Goal: Information Seeking & Learning: Learn about a topic

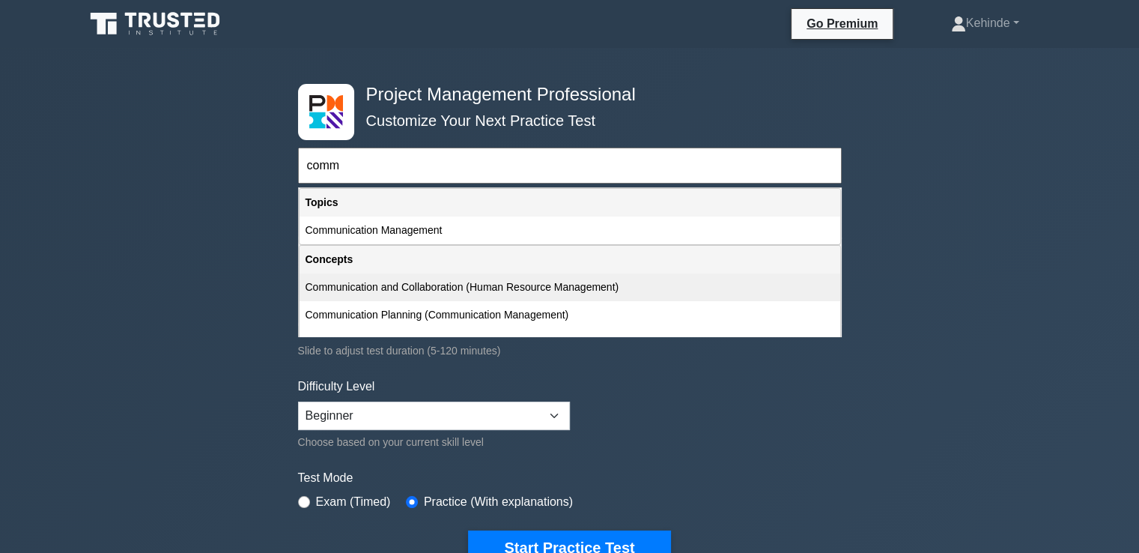
click at [362, 282] on div "Communication and Collaboration (Human Resource Management)" at bounding box center [569, 287] width 541 height 28
type input "Communication and Collaboration (Human Resource Management)"
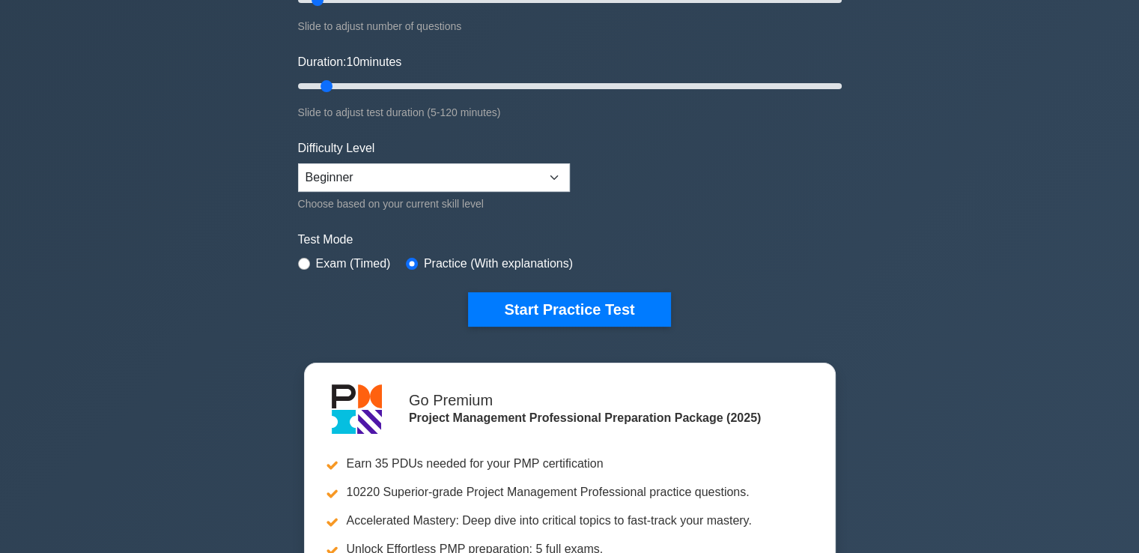
scroll to position [359, 0]
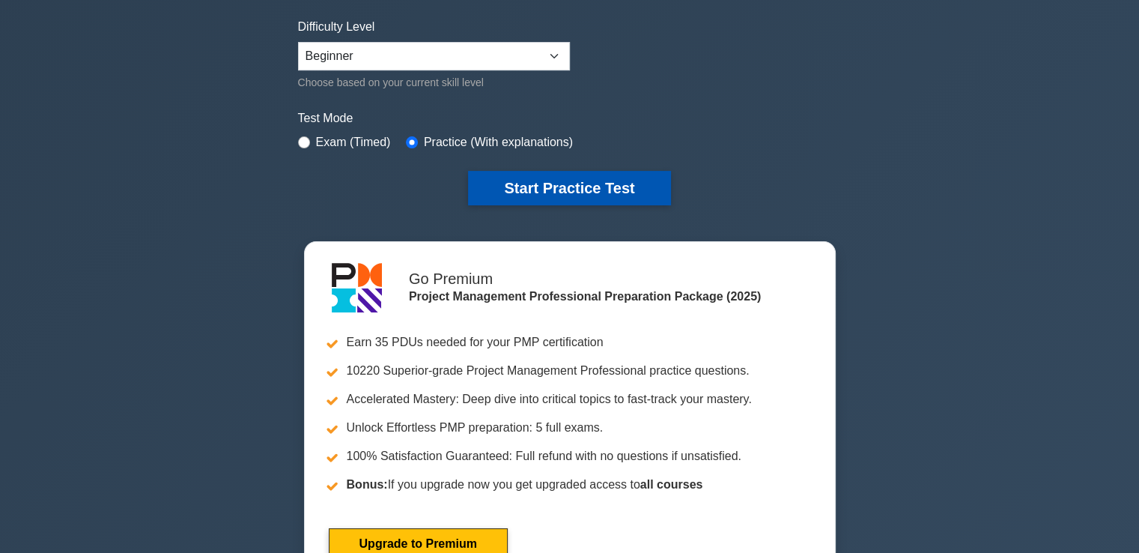
click at [545, 180] on button "Start Practice Test" at bounding box center [569, 188] width 202 height 34
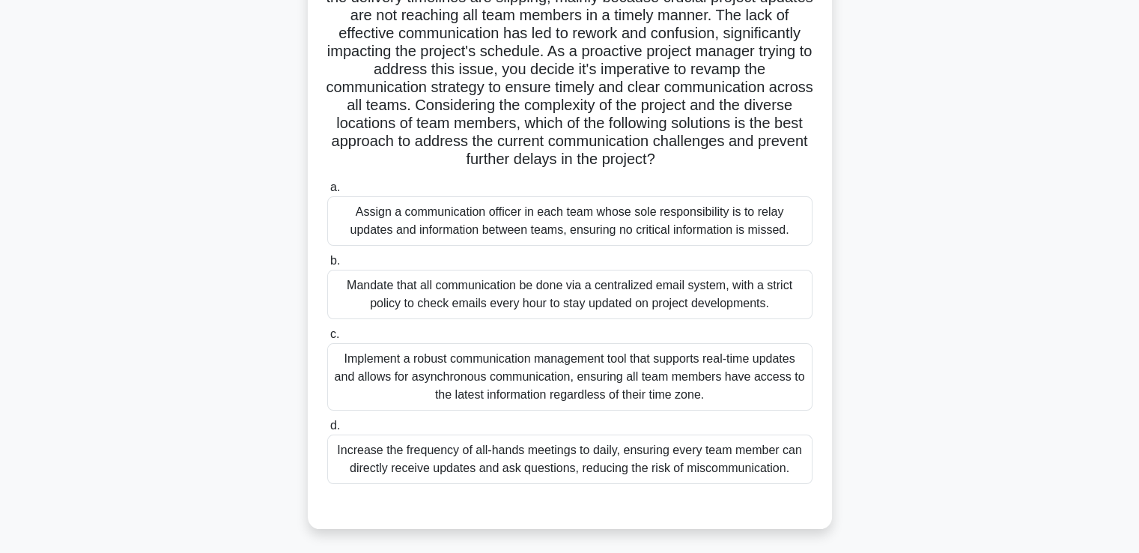
scroll to position [180, 0]
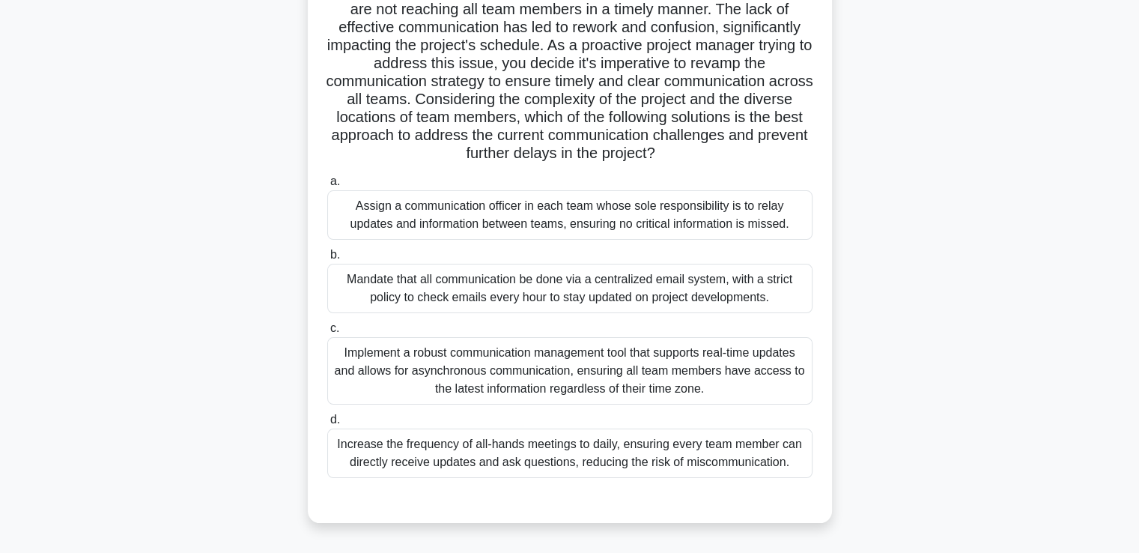
click at [573, 387] on div "Implement a robust communication management tool that supports real-time update…" at bounding box center [569, 370] width 485 height 67
click at [327, 333] on input "c. Implement a robust communication management tool that supports real-time upd…" at bounding box center [327, 328] width 0 height 10
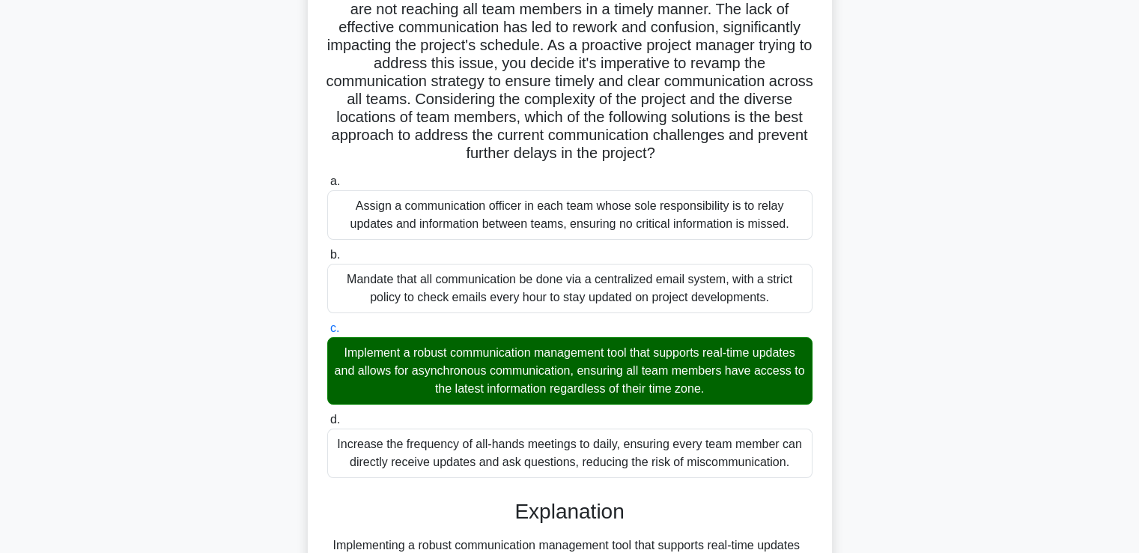
click at [327, 415] on input "d. Increase the frequency of all-hands meetings to daily, ensuring every team m…" at bounding box center [327, 420] width 0 height 10
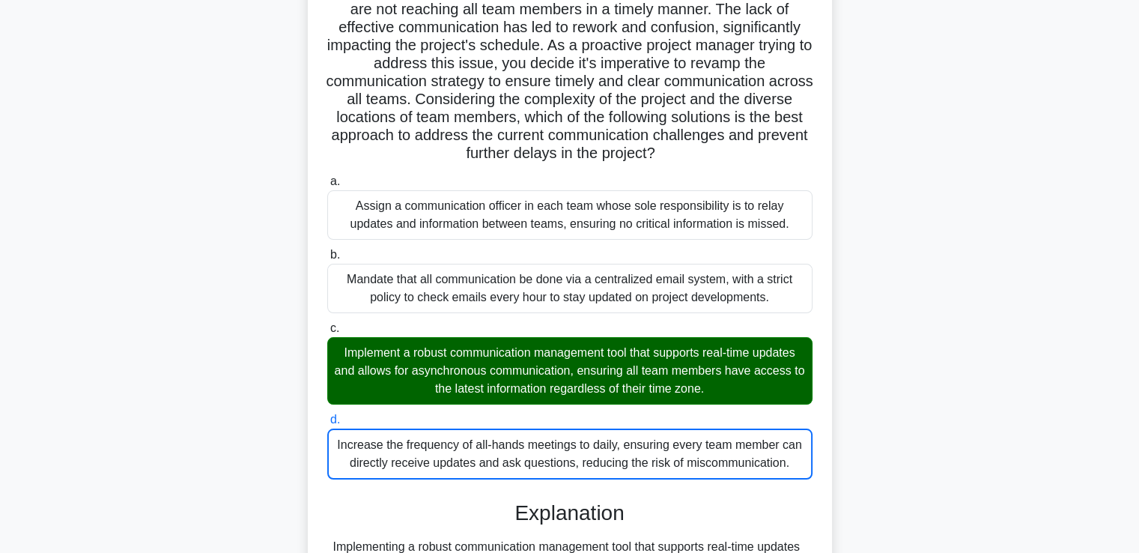
click at [327, 177] on input "a. Assign a communication officer in each team whose sole responsibility is to …" at bounding box center [327, 182] width 0 height 10
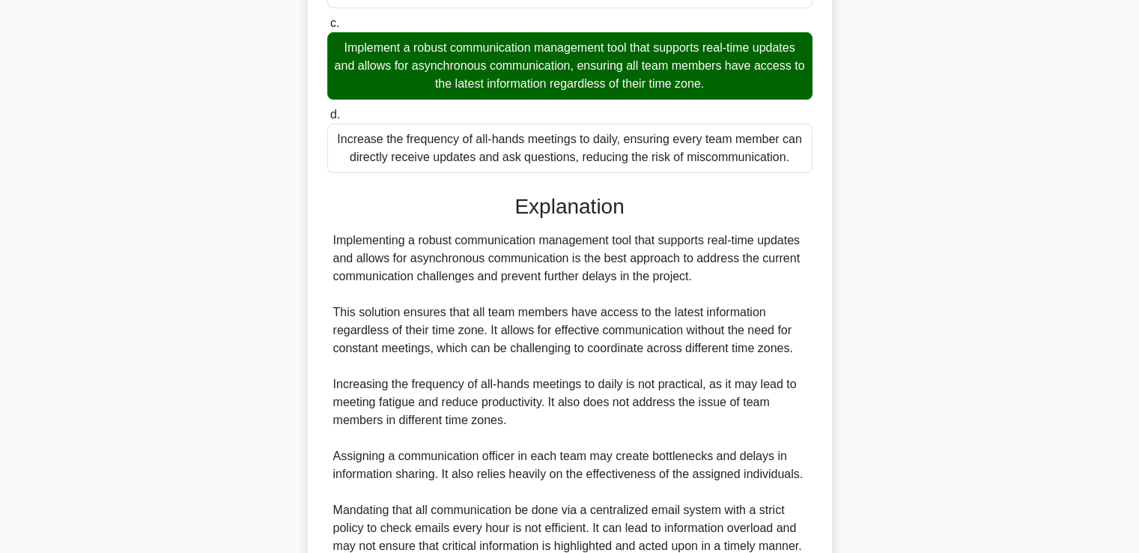
scroll to position [494, 0]
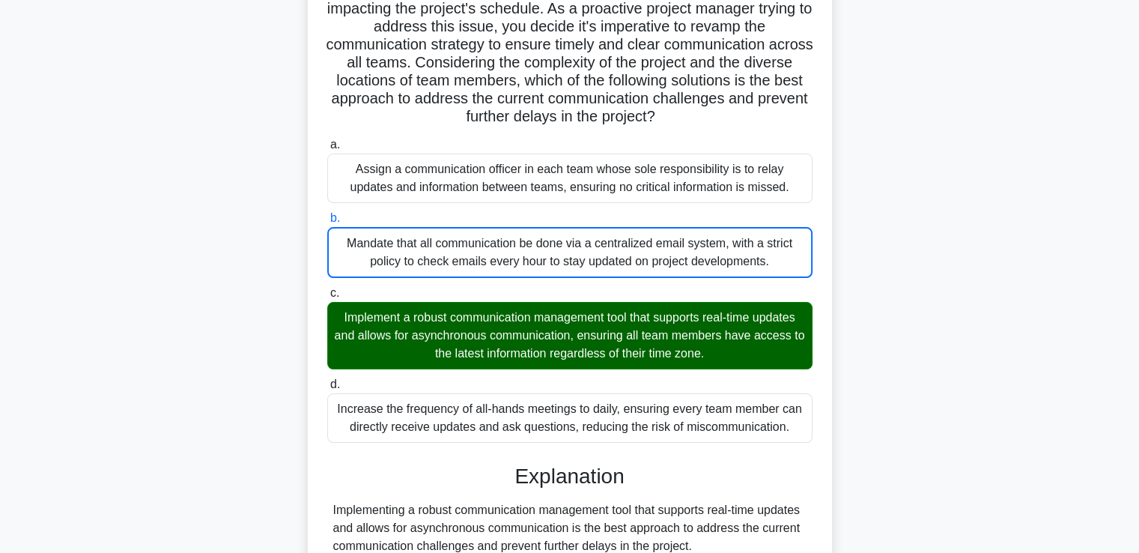
click at [327, 288] on input "c. Implement a robust communication management tool that supports real-time upd…" at bounding box center [327, 293] width 0 height 10
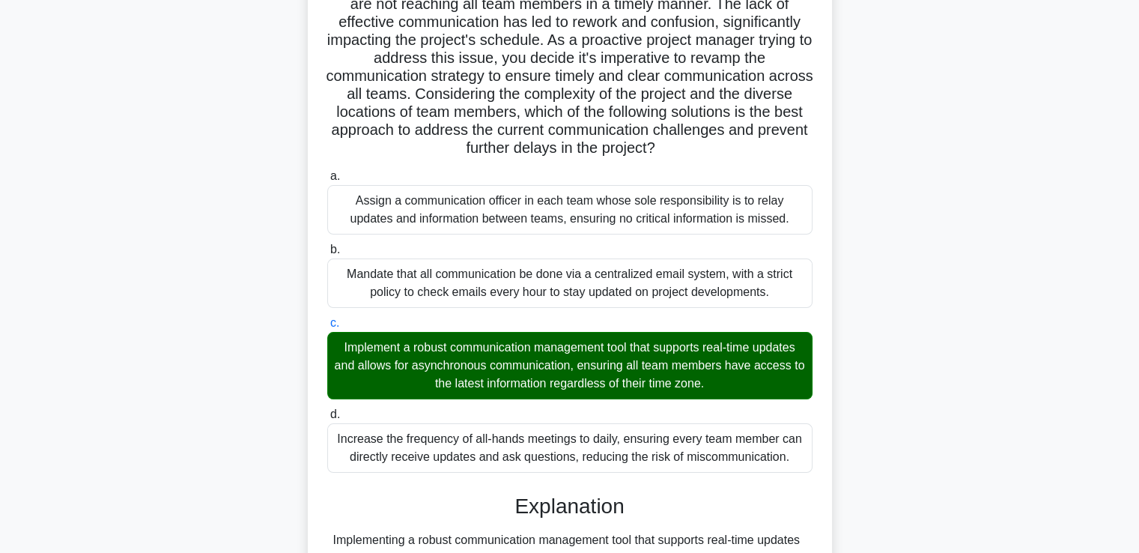
scroll to position [183, 0]
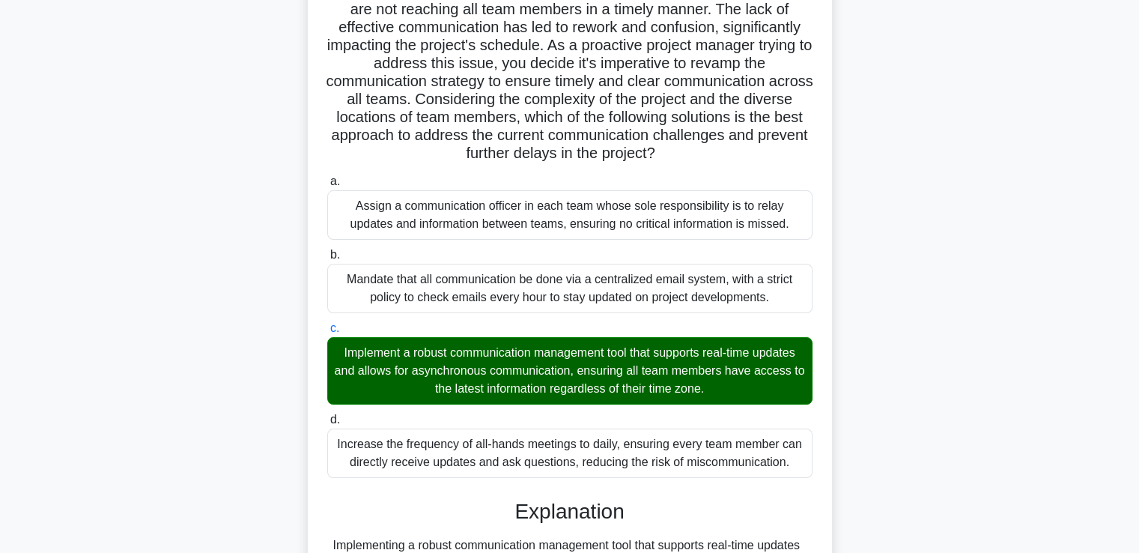
click at [327, 250] on input "b. Mandate that all communication be done via a centralized email system, with …" at bounding box center [327, 255] width 0 height 10
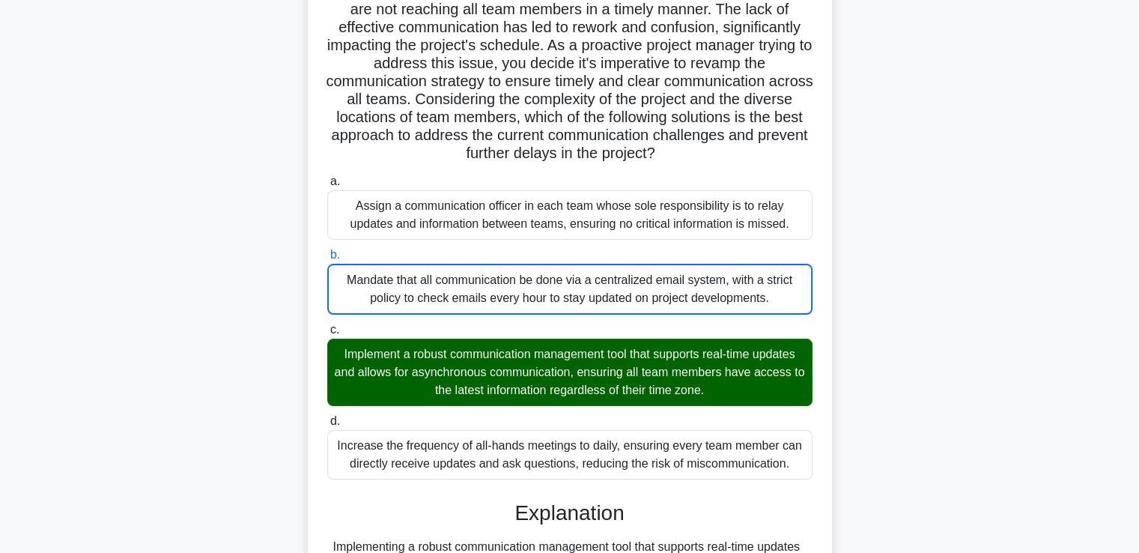
click at [327, 177] on input "a. Assign a communication officer in each team whose sole responsibility is to …" at bounding box center [327, 182] width 0 height 10
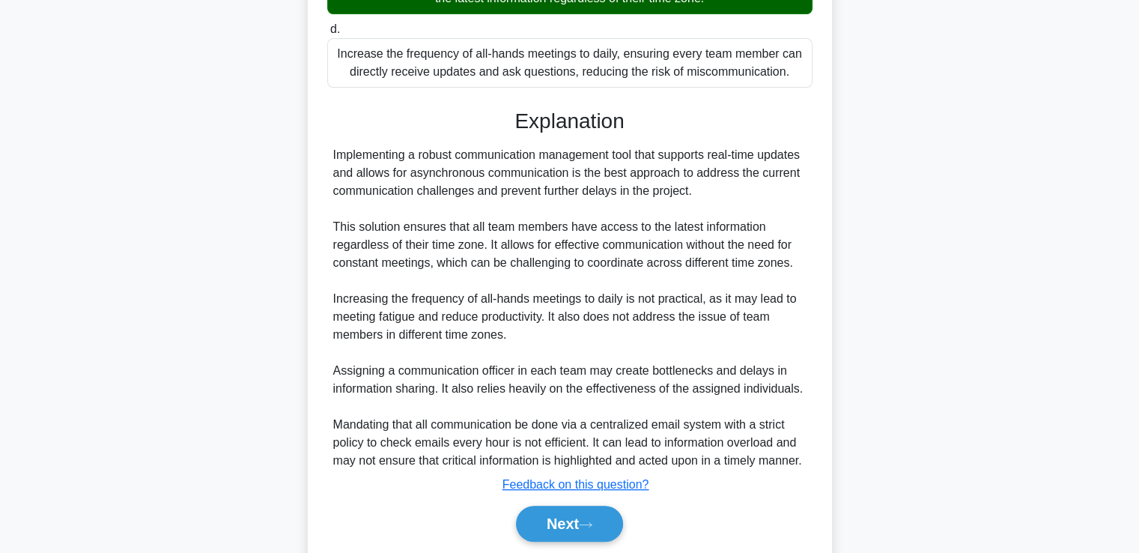
scroll to position [578, 0]
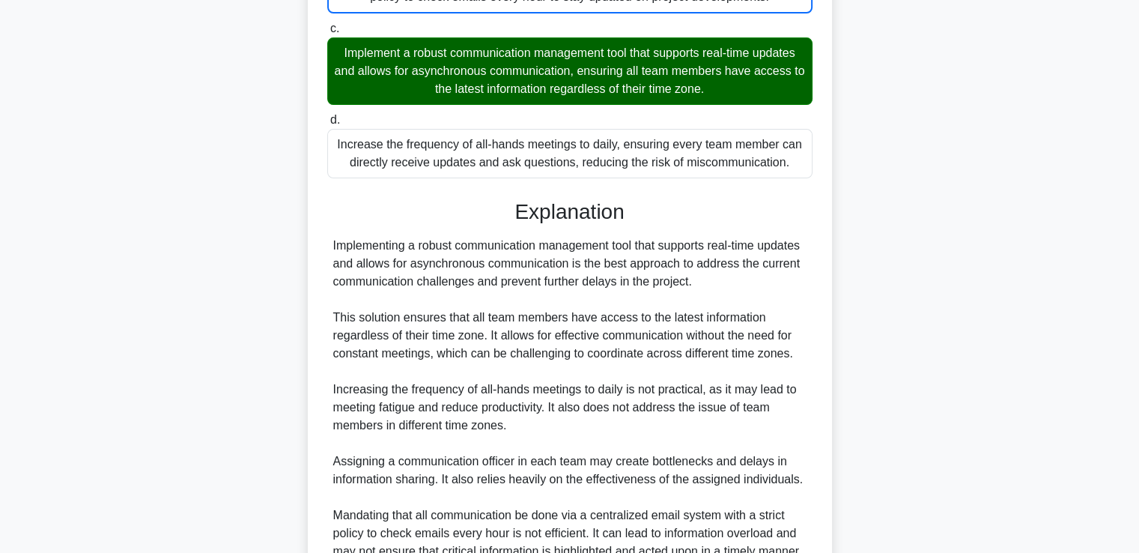
scroll to position [659, 0]
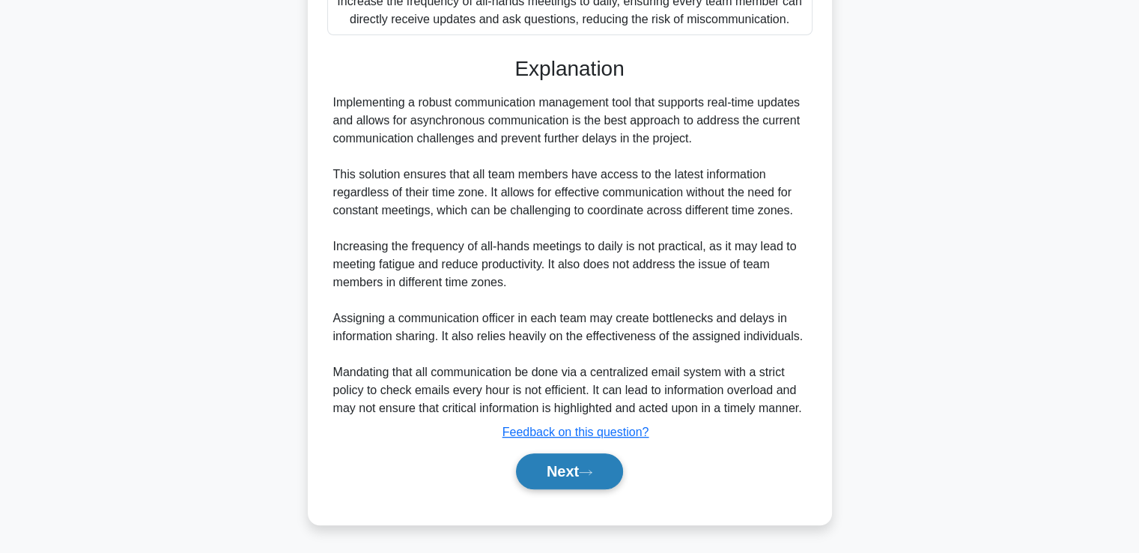
click at [561, 465] on button "Next" at bounding box center [569, 471] width 107 height 36
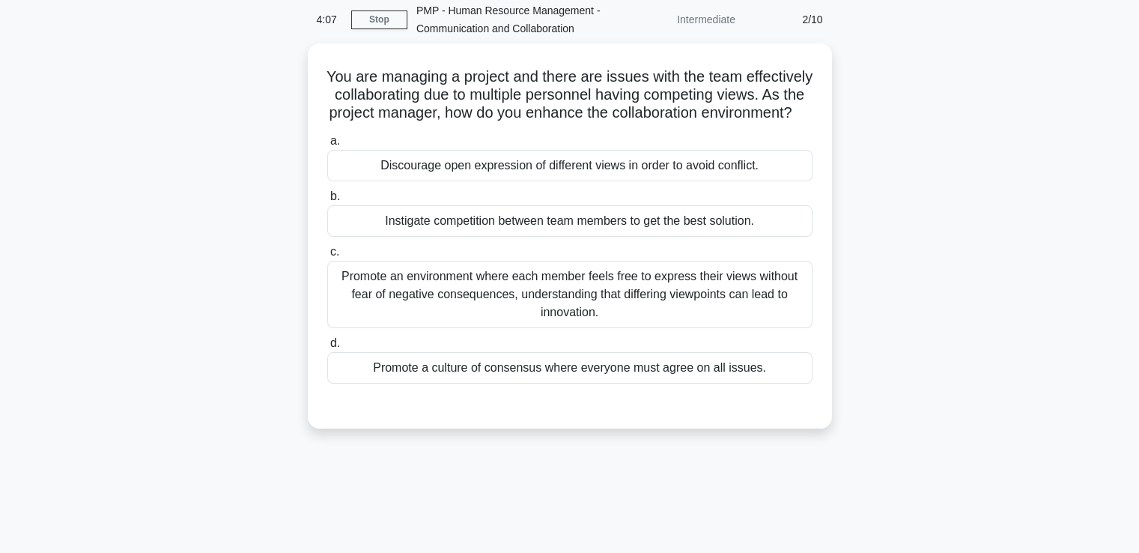
scroll to position [0, 0]
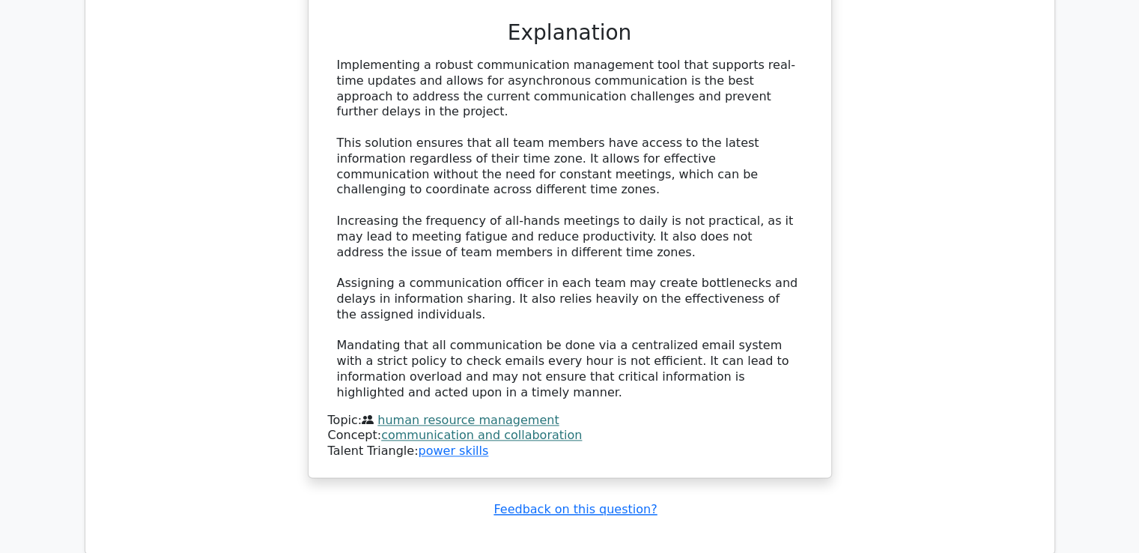
scroll to position [1671, 0]
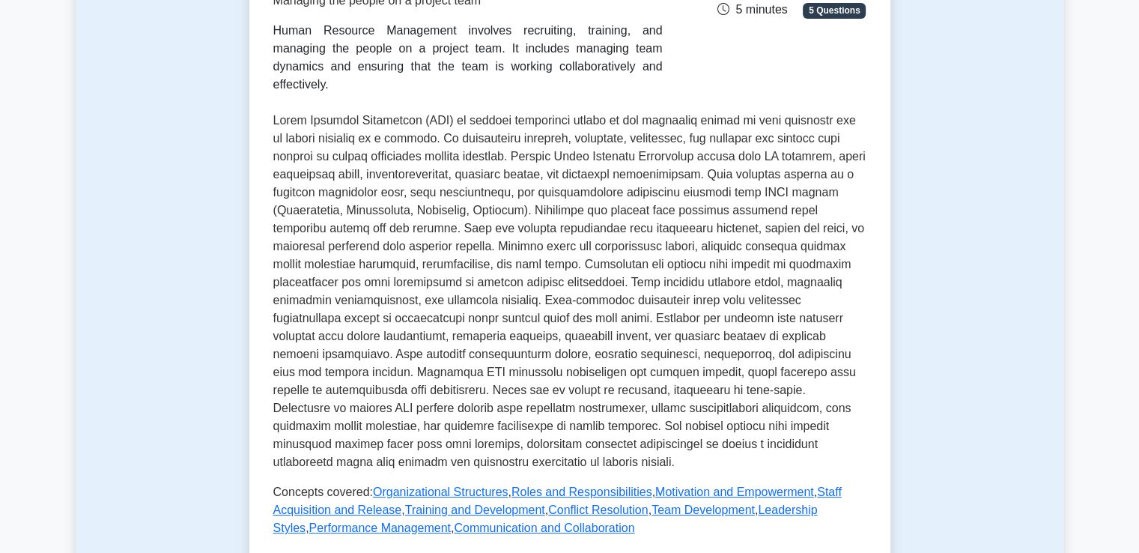
scroll to position [299, 0]
click at [428, 484] on link "Organizational Structures" at bounding box center [441, 490] width 136 height 13
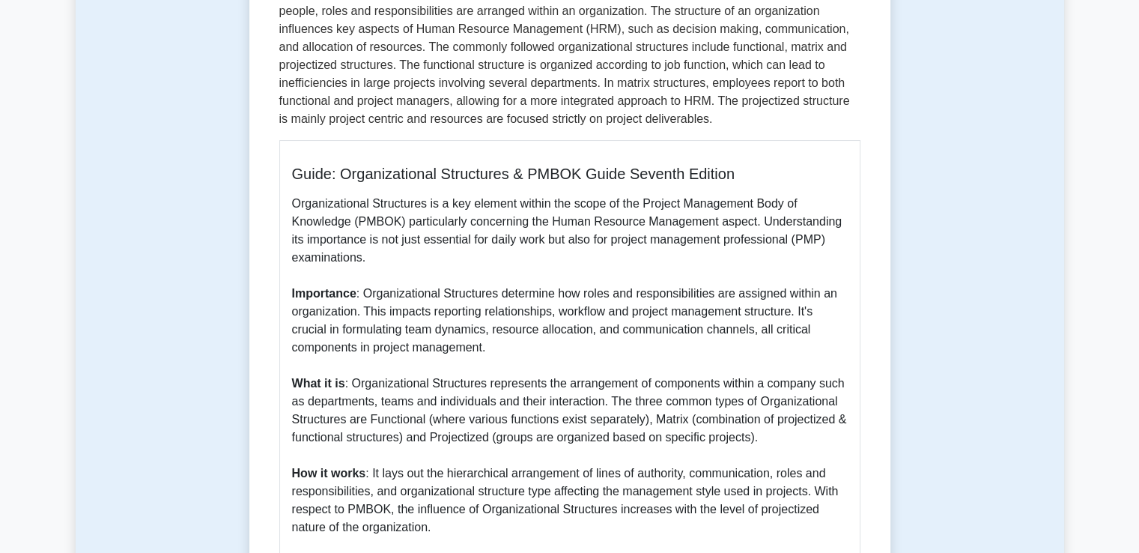
scroll to position [270, 0]
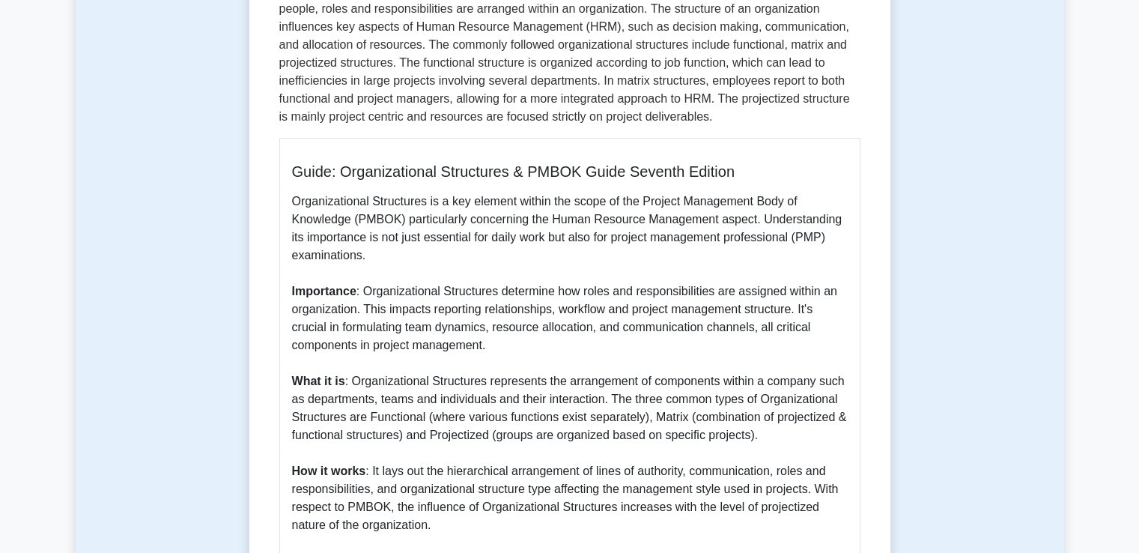
click at [428, 471] on p "Organizational Structures is a key element within the scope of the Project Mana…" at bounding box center [570, 461] width 556 height 539
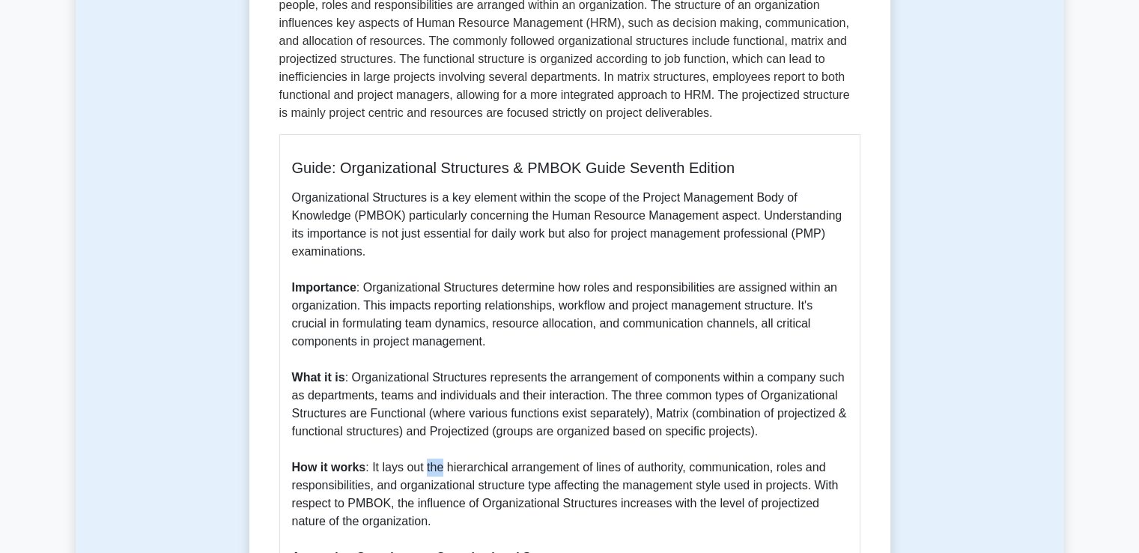
drag, startPoint x: 0, startPoint y: 0, endPoint x: 428, endPoint y: 471, distance: 636.5
click at [428, 471] on p "Organizational Structures is a key element within the scope of the Project Mana…" at bounding box center [570, 458] width 556 height 539
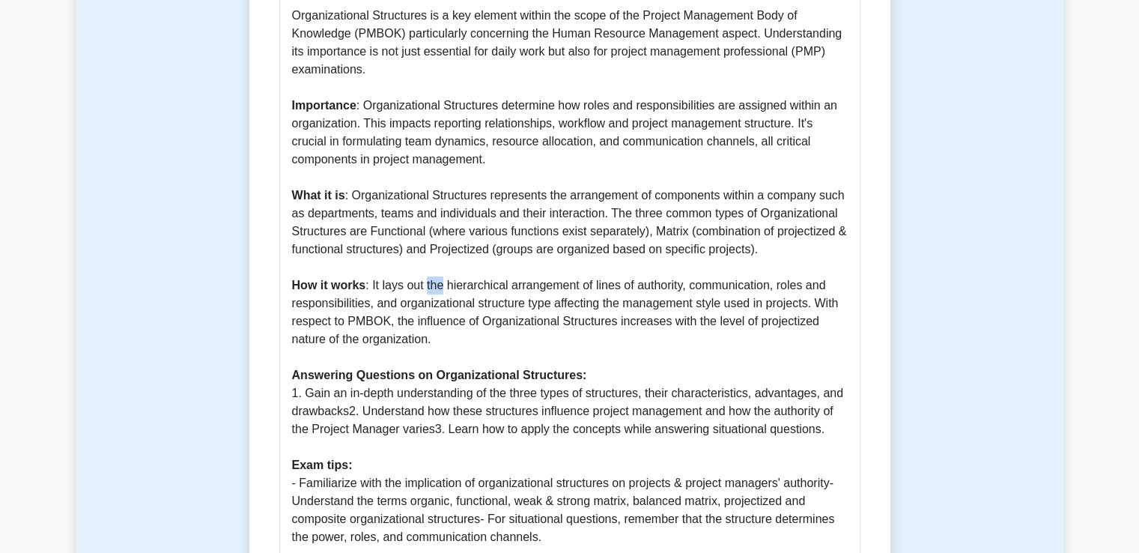
scroll to position [479, 0]
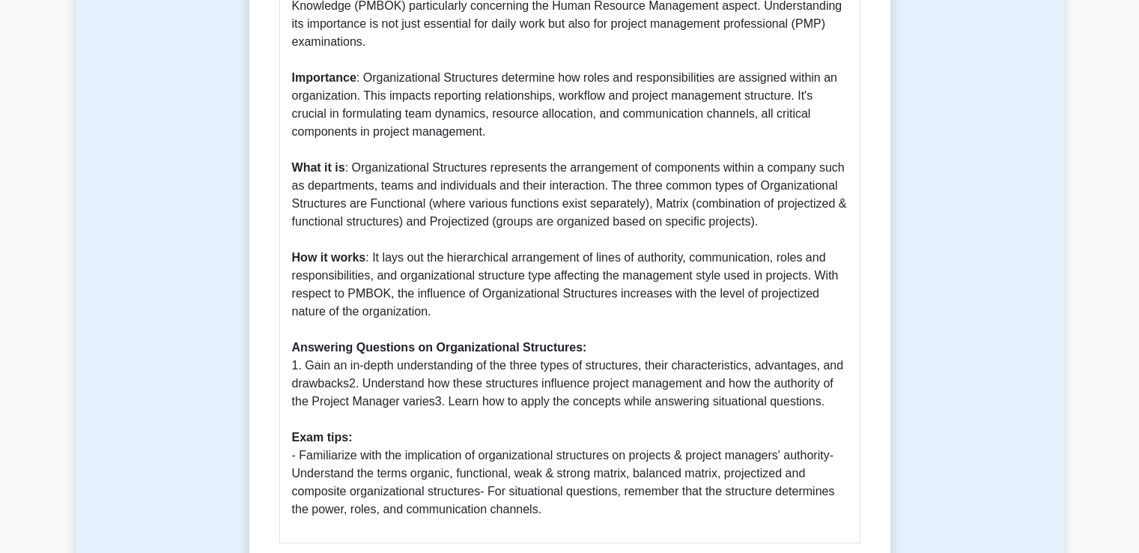
click at [764, 216] on p "Organizational Structures is a key element within the scope of the Project Mana…" at bounding box center [570, 248] width 556 height 539
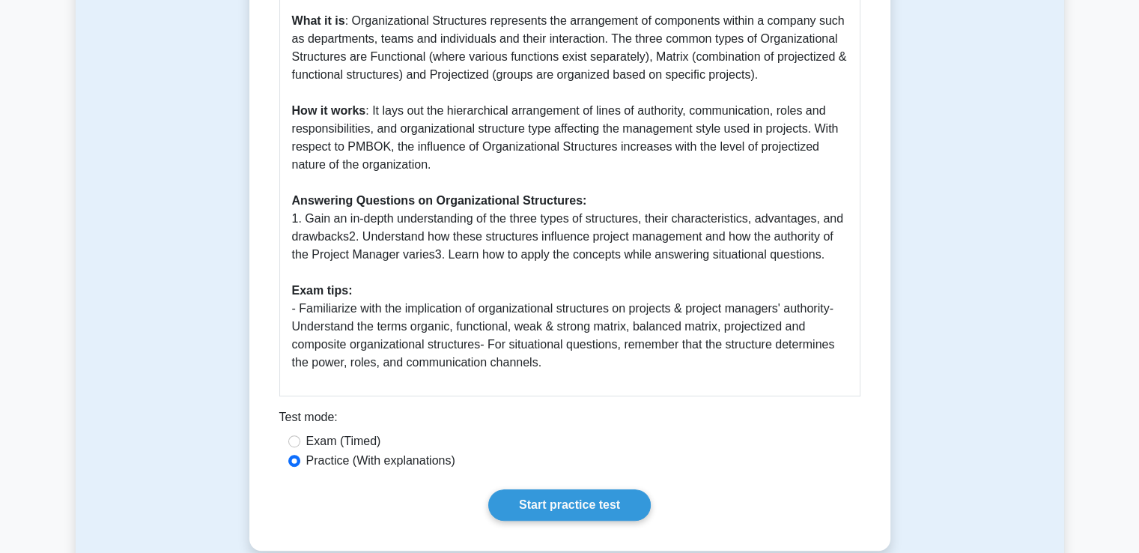
scroll to position [629, 0]
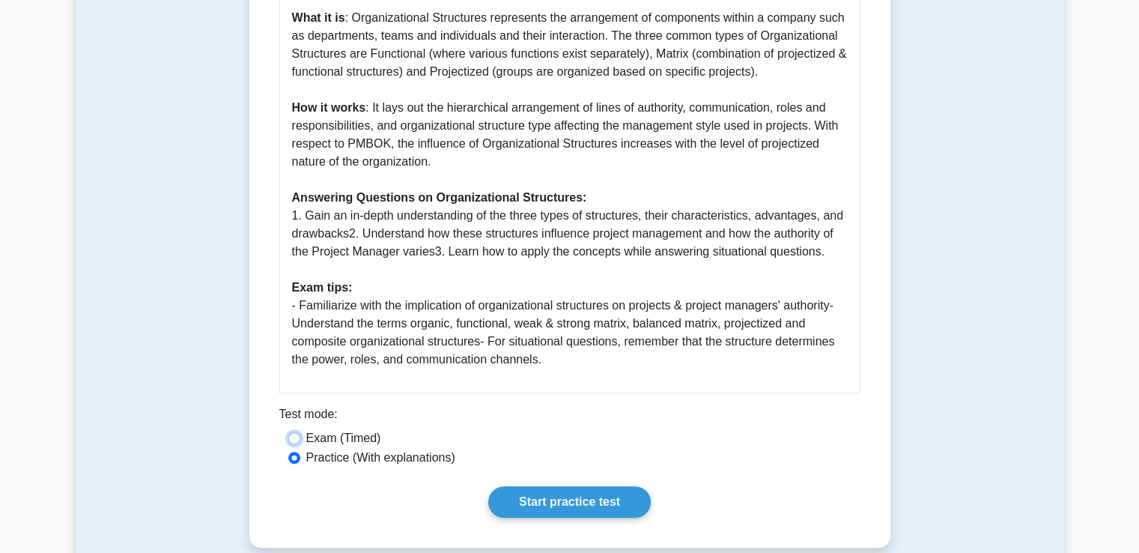
click at [293, 439] on input "Exam (Timed)" at bounding box center [294, 438] width 12 height 12
radio input "true"
click at [539, 496] on link "Start practice test" at bounding box center [569, 501] width 162 height 31
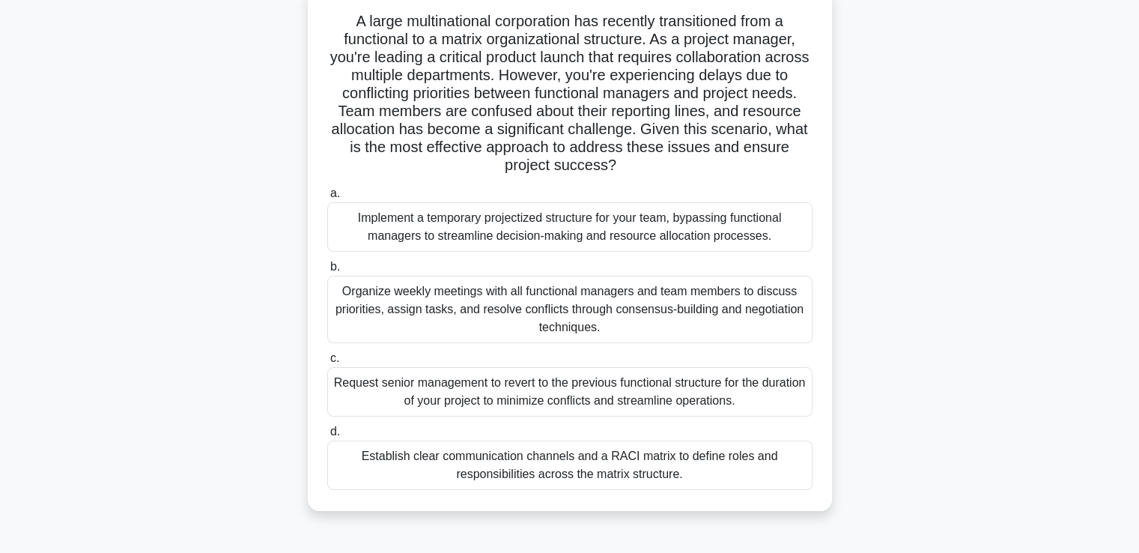
scroll to position [120, 0]
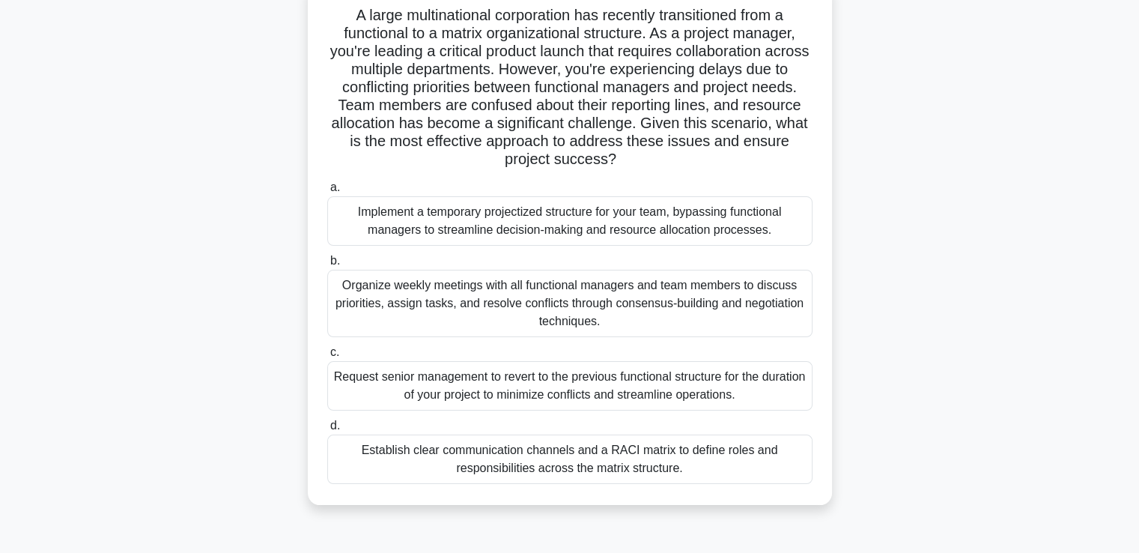
click at [568, 454] on div "Establish clear communication channels and a RACI matrix to define roles and re…" at bounding box center [569, 458] width 485 height 49
click at [327, 430] on input "d. Establish clear communication channels and a RACI matrix to define roles and…" at bounding box center [327, 426] width 0 height 10
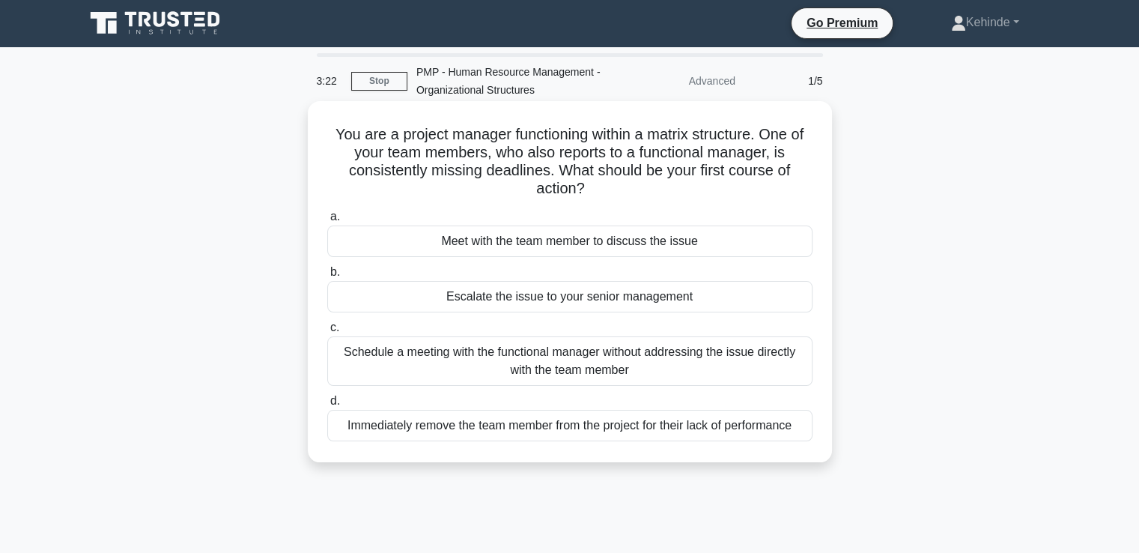
scroll to position [0, 0]
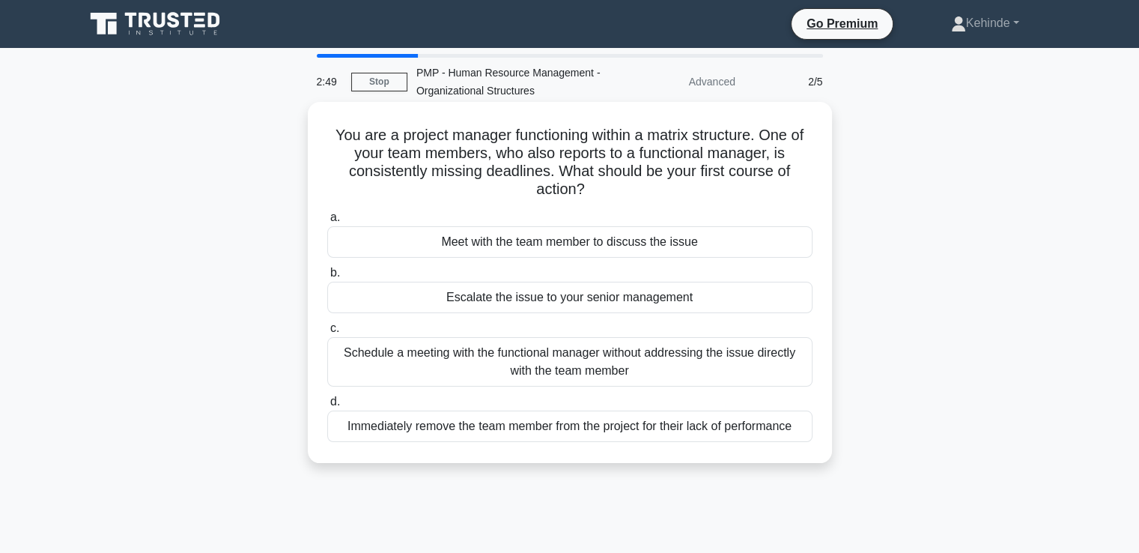
click at [554, 237] on div "Meet with the team member to discuss the issue" at bounding box center [569, 241] width 485 height 31
click at [327, 222] on input "a. Meet with the team member to discuss the issue" at bounding box center [327, 218] width 0 height 10
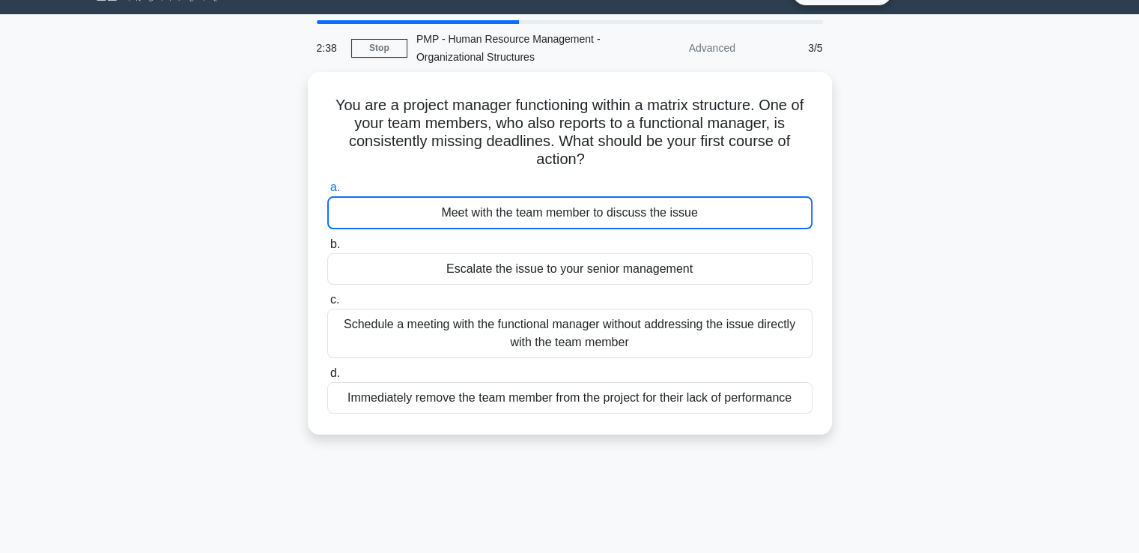
scroll to position [28, 0]
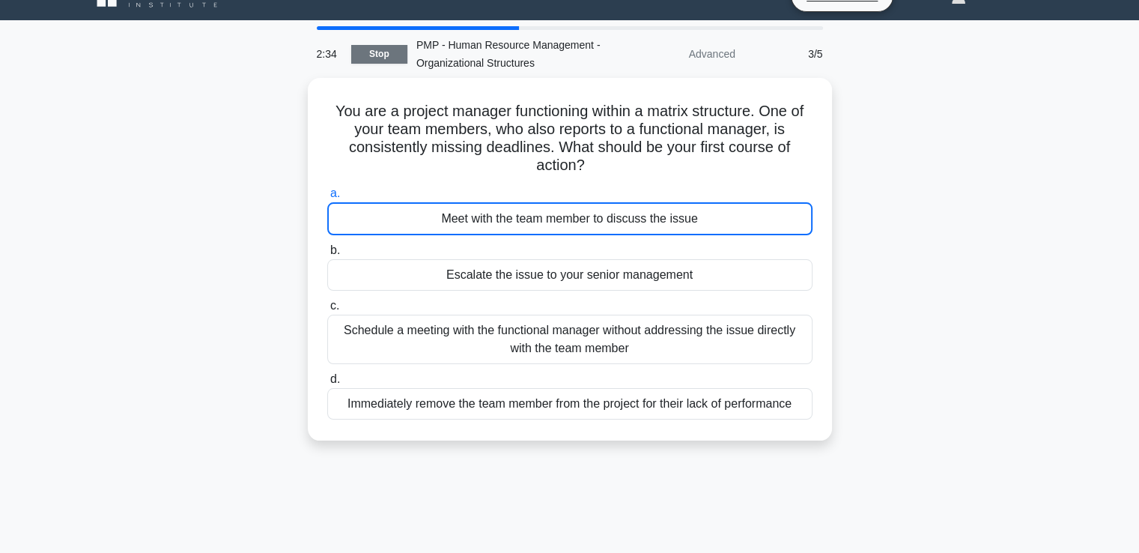
click at [381, 50] on link "Stop" at bounding box center [379, 54] width 56 height 19
